Goal: Find specific page/section: Find specific page/section

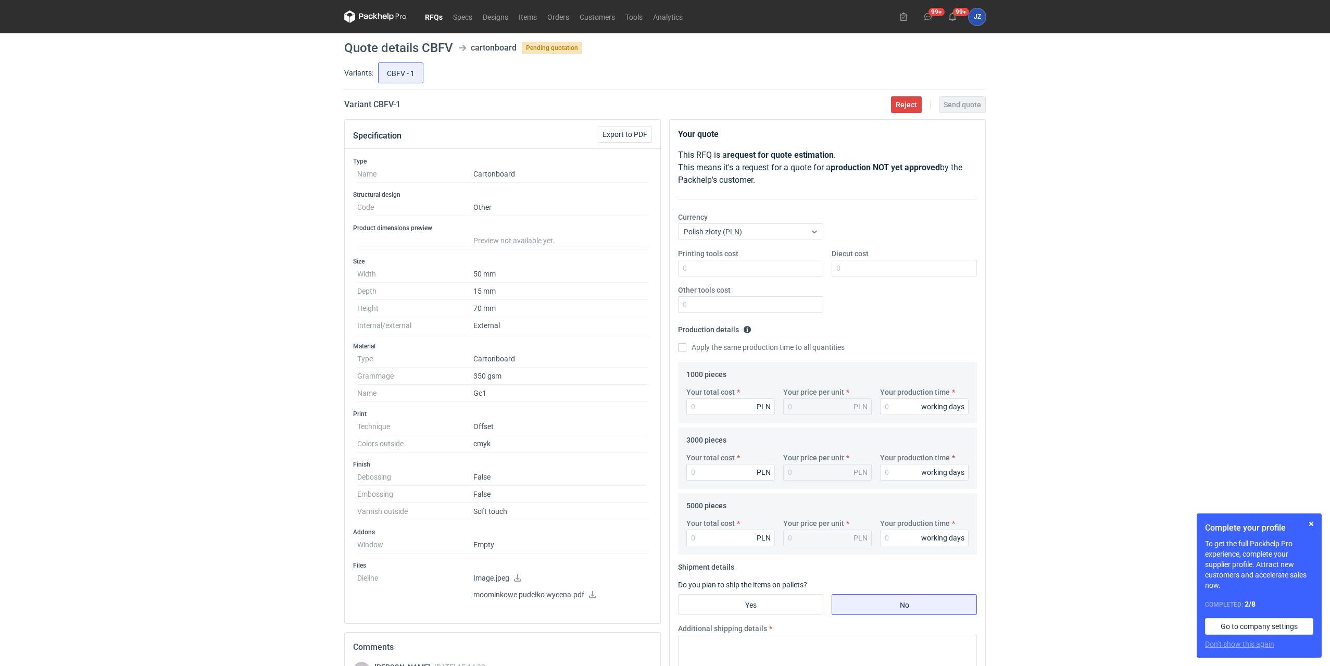
click at [431, 17] on link "RFQs" at bounding box center [434, 16] width 28 height 12
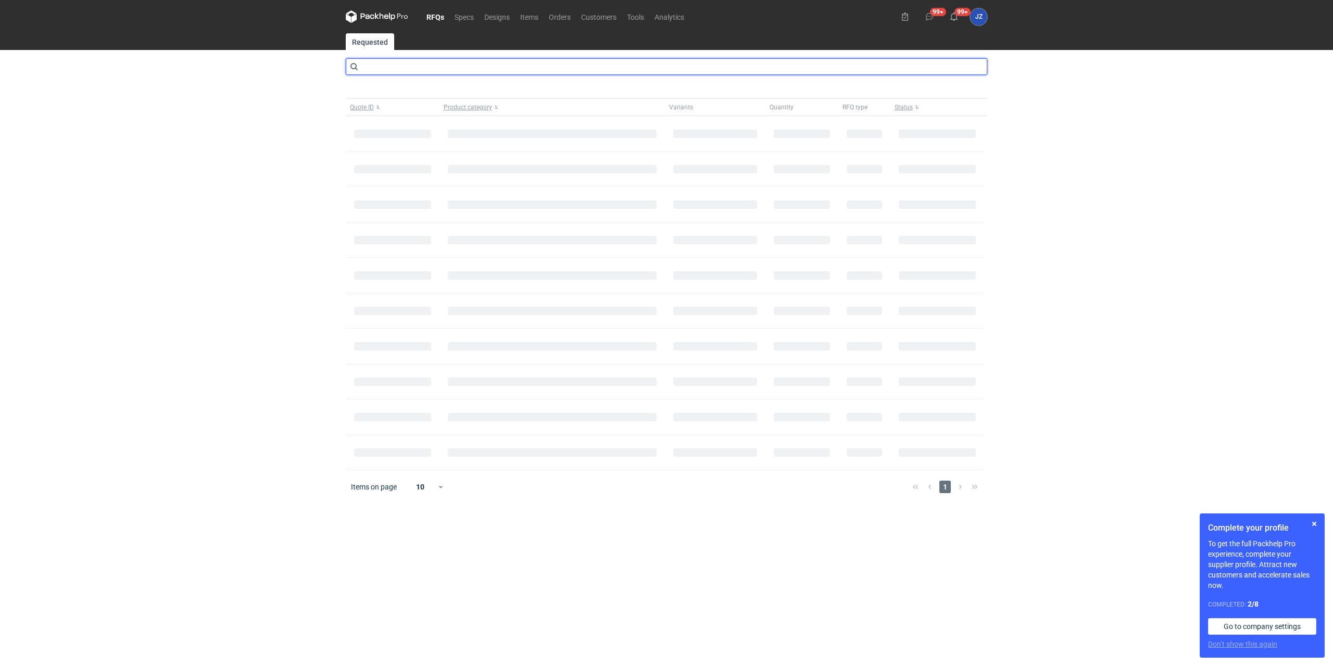
click at [761, 69] on input "text" at bounding box center [666, 66] width 641 height 17
type input "OXYH"
click at [462, 70] on input "OXYH" at bounding box center [666, 66] width 641 height 17
click at [414, 59] on input "OXYH" at bounding box center [666, 66] width 641 height 17
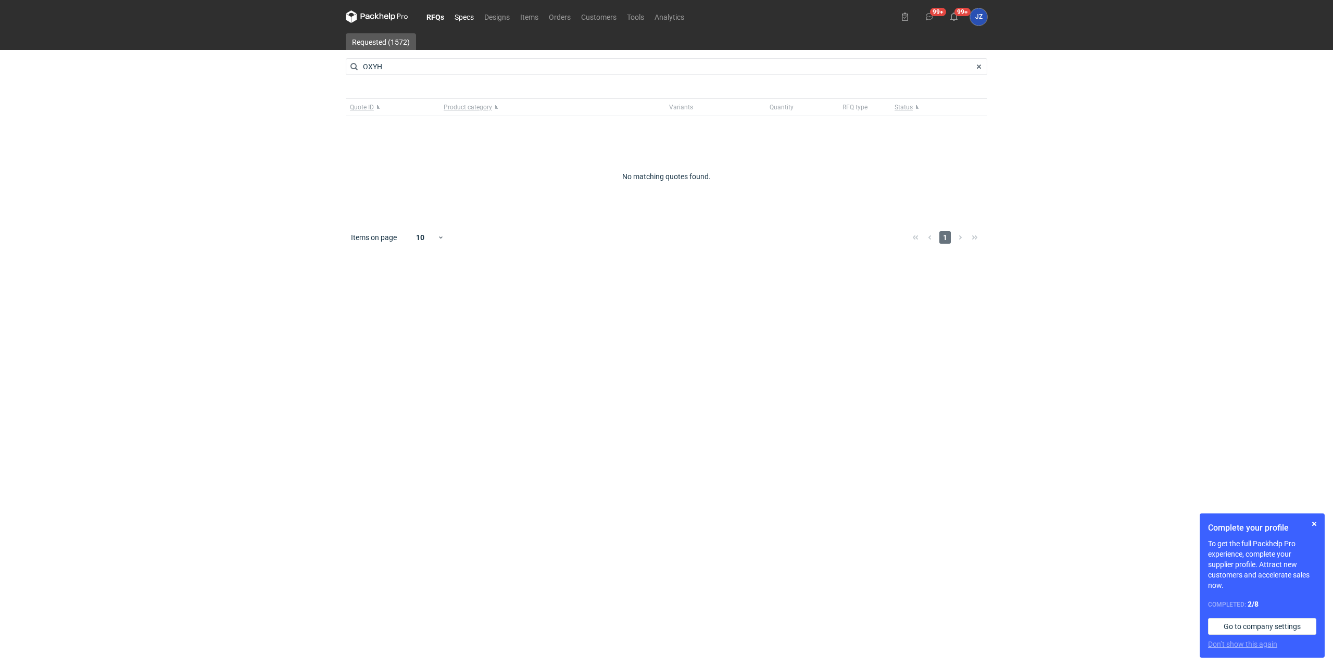
click at [463, 10] on link "Specs" at bounding box center [464, 16] width 30 height 12
click at [511, 21] on link "Designs" at bounding box center [498, 16] width 36 height 12
drag, startPoint x: 485, startPoint y: 56, endPoint x: 488, endPoint y: 71, distance: 15.5
click at [485, 56] on main "All Draft Locked Produced Add filter Owner first name Owner last name Created S…" at bounding box center [667, 349] width 650 height 633
drag, startPoint x: 488, startPoint y: 84, endPoint x: 473, endPoint y: 72, distance: 19.7
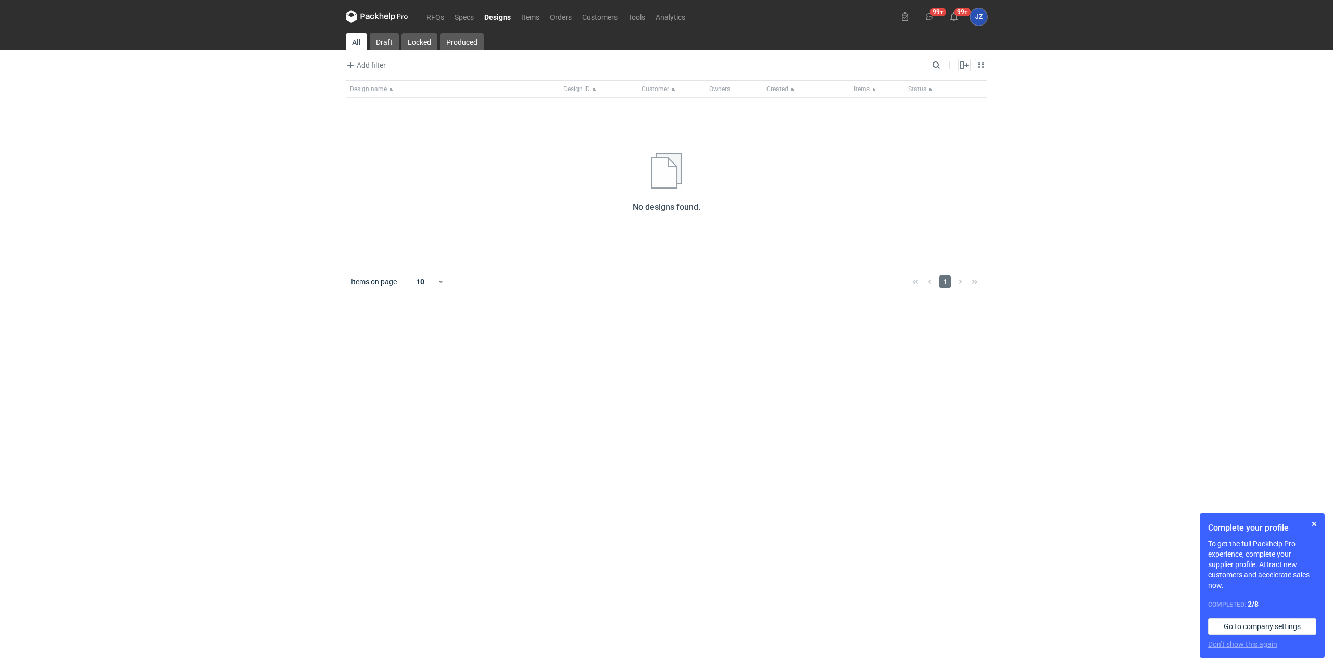
click at [488, 84] on div "Design name Design ID Customer Owners Created Items Status No designs found." at bounding box center [666, 172] width 641 height 185
click at [533, 16] on link "Items" at bounding box center [530, 16] width 29 height 12
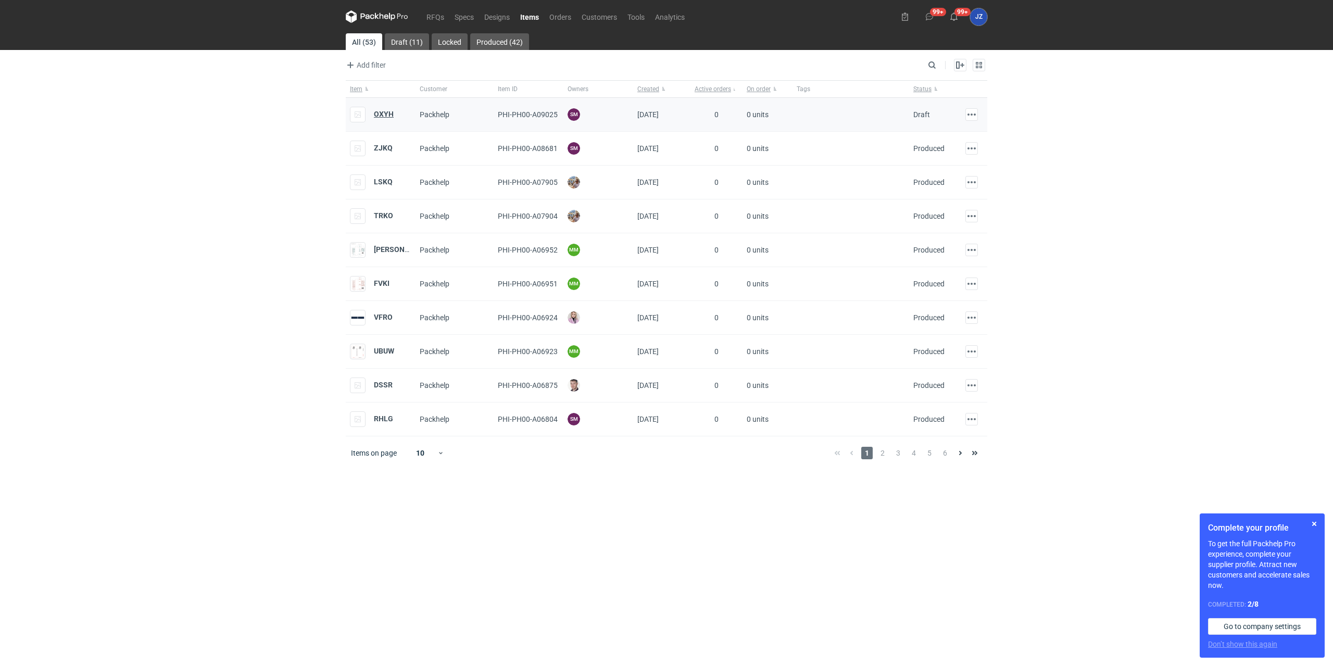
click at [376, 112] on strong "OXYH" at bounding box center [384, 114] width 20 height 8
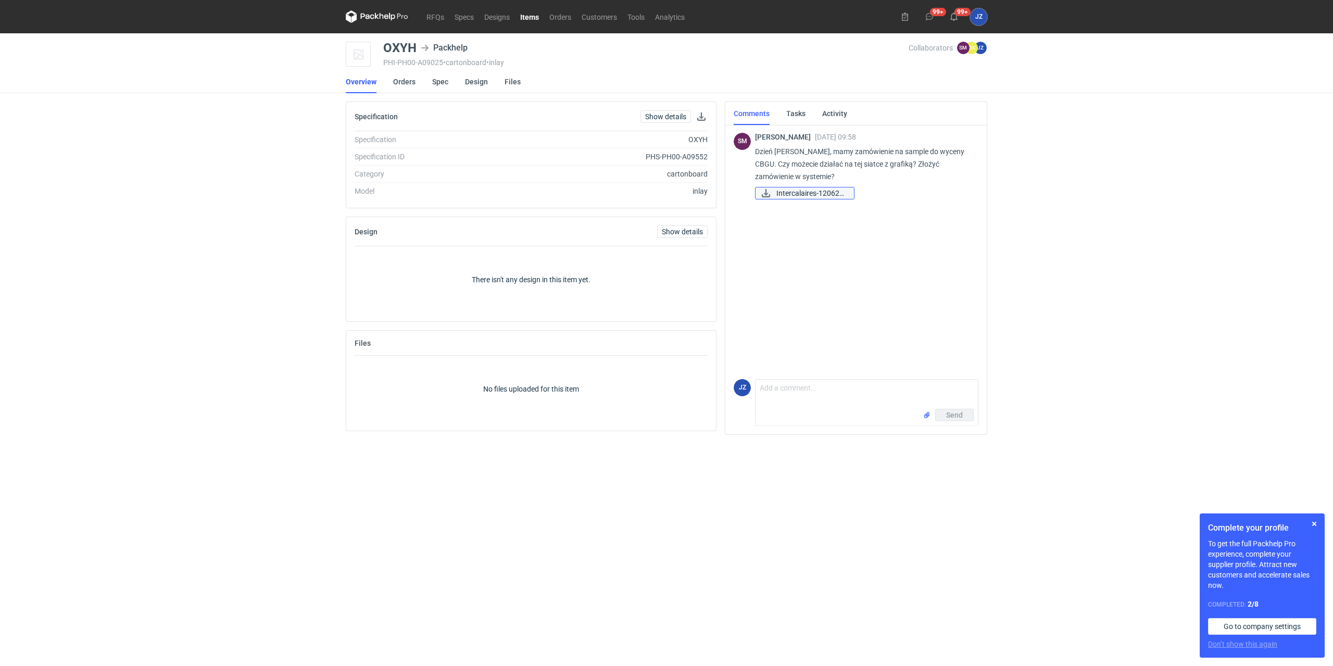
click at [798, 192] on span "Intercalaires-120620..." at bounding box center [810, 192] width 69 height 11
